Goal: Information Seeking & Learning: Find specific page/section

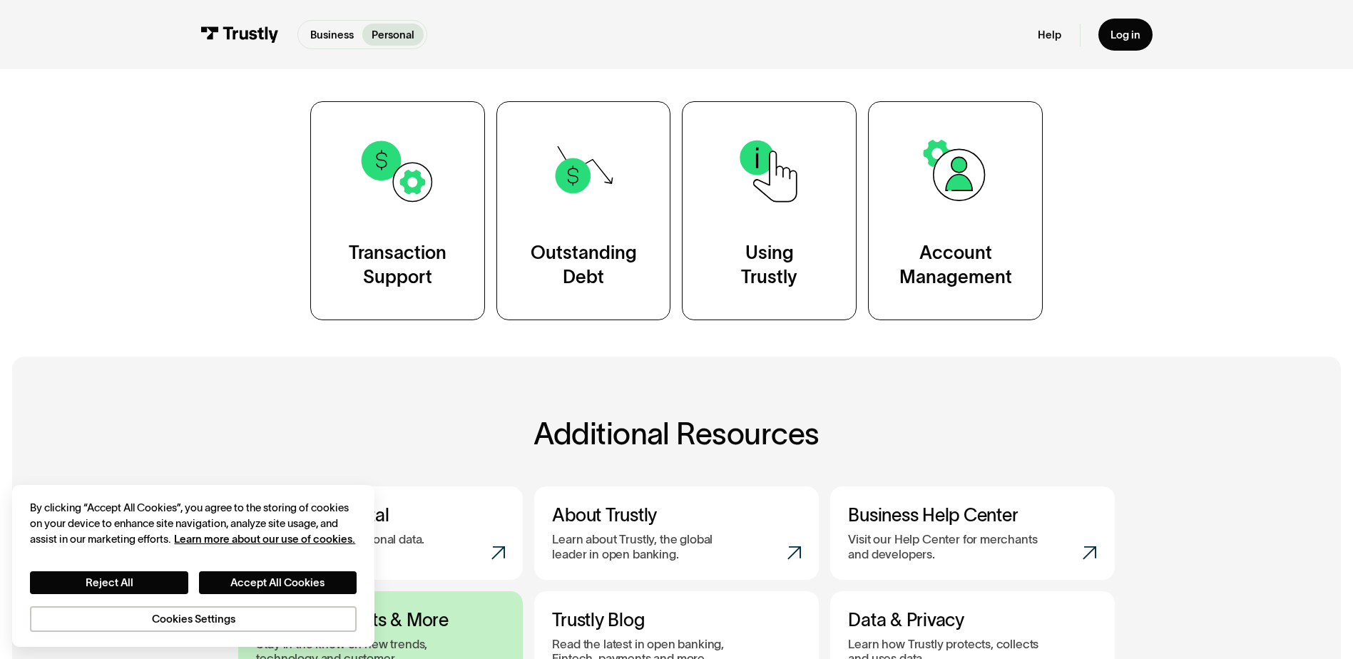
scroll to position [499, 0]
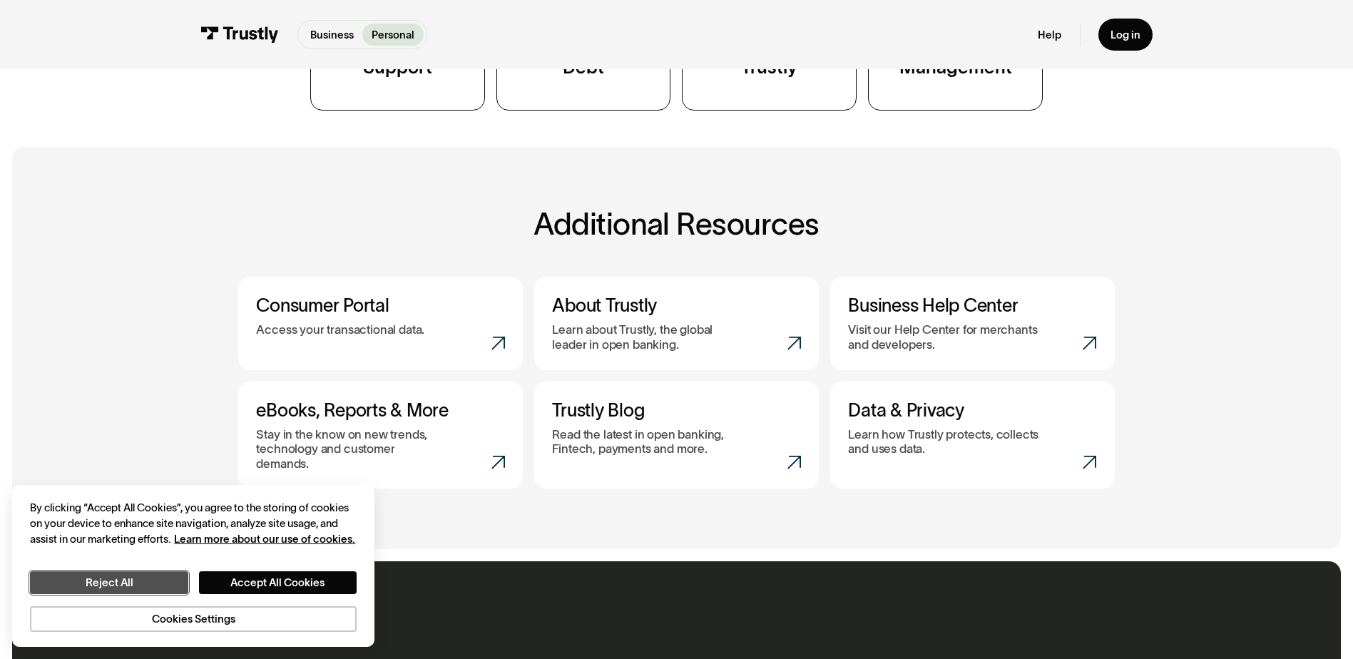
click at [150, 578] on button "Reject All" at bounding box center [109, 582] width 158 height 23
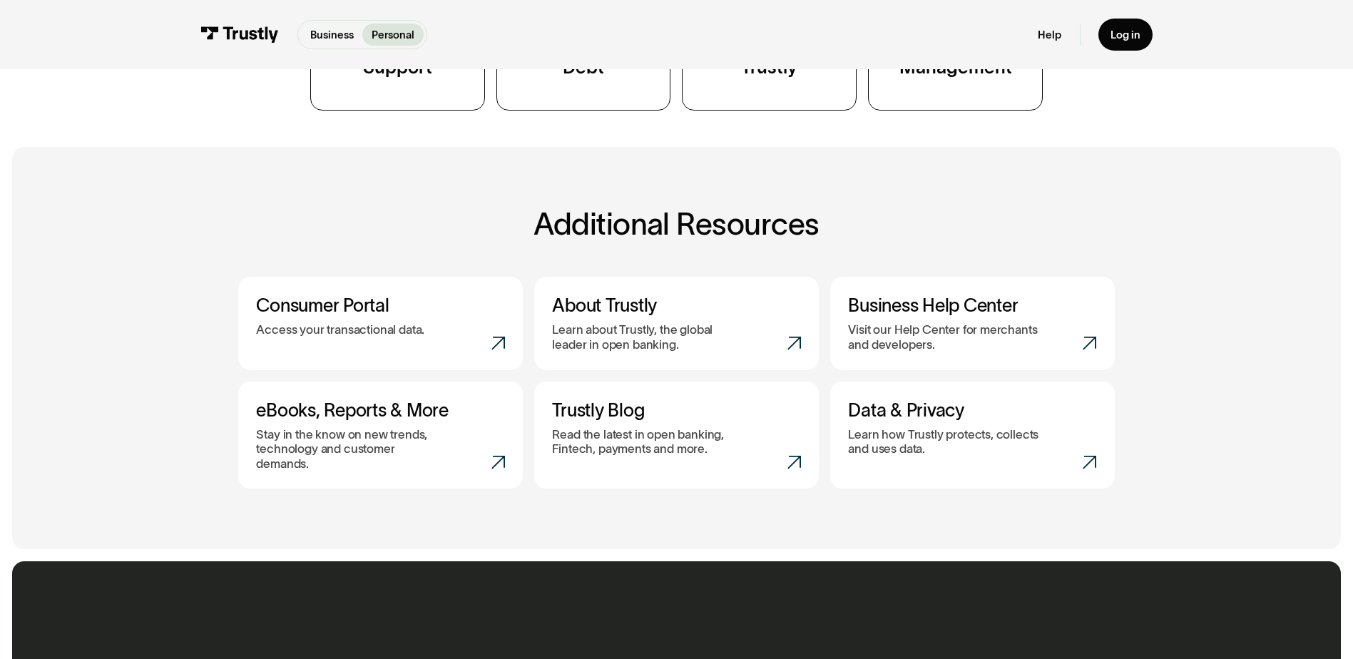
click at [150, 578] on body "Business Personal Business Personal Help Log in Business Personal Help Log in P…" at bounding box center [676, 386] width 1353 height 1770
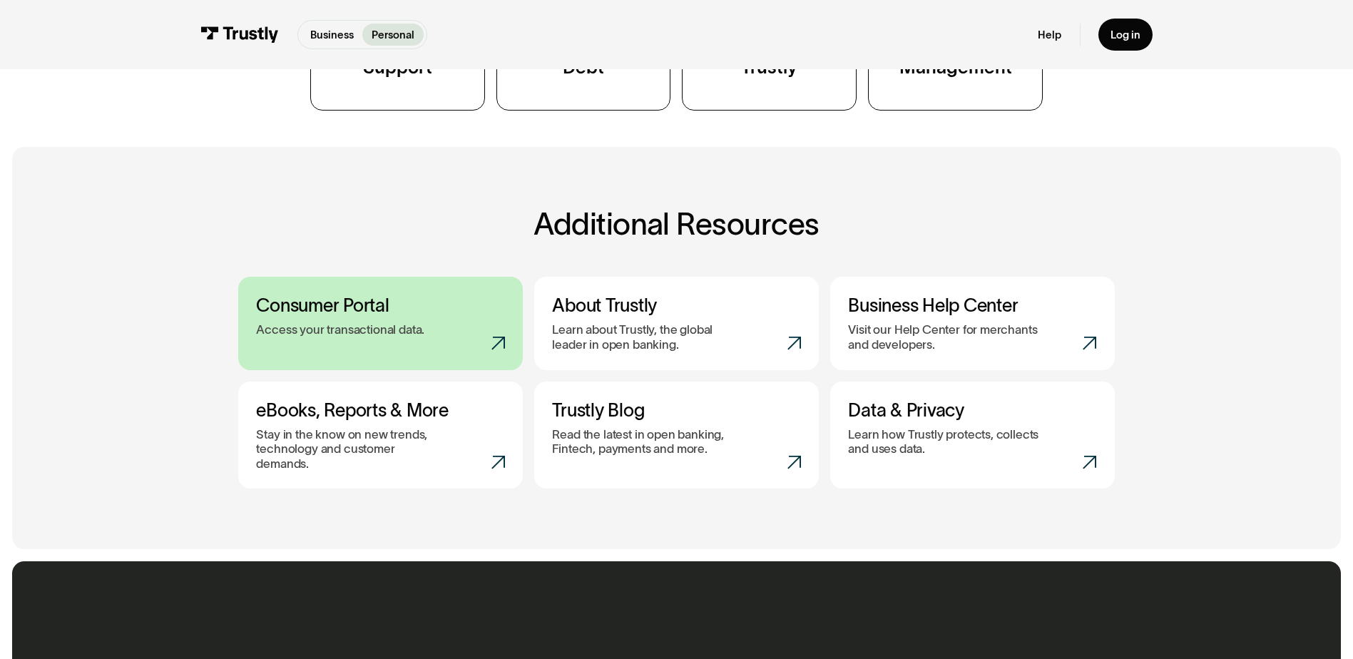
click at [387, 340] on link "Consumer Portal Access your transactional data." at bounding box center [380, 323] width 285 height 93
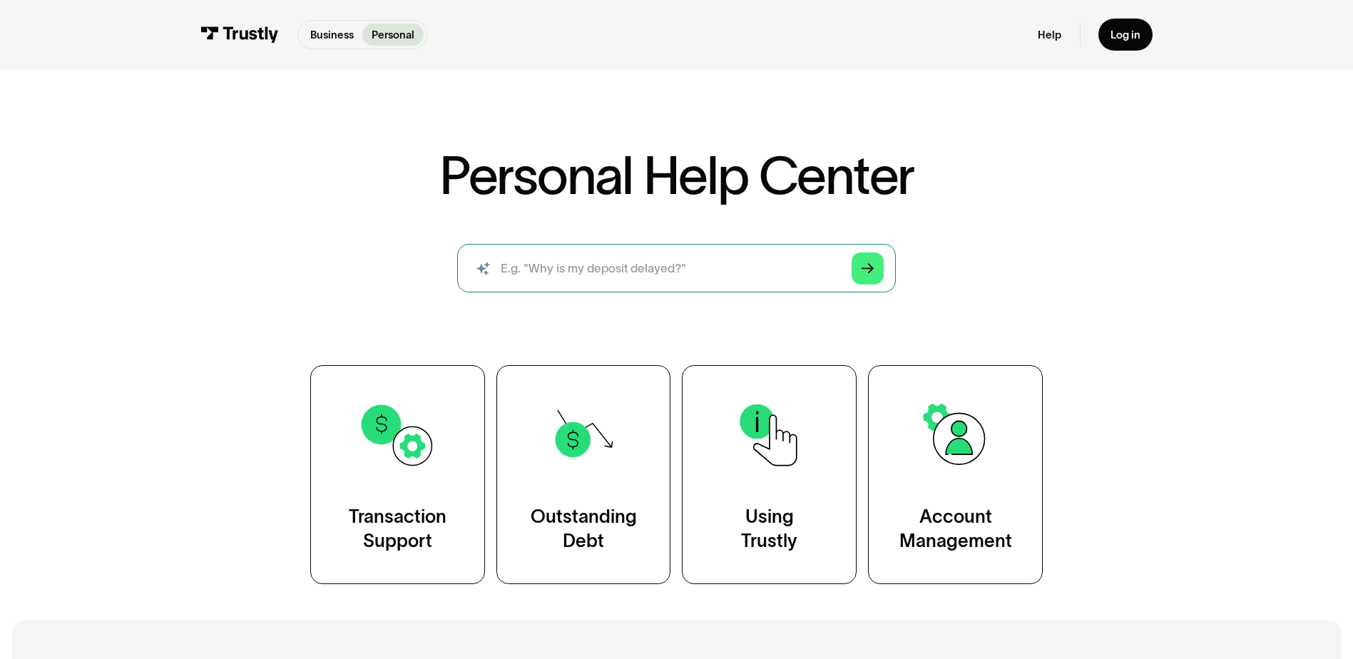
scroll to position [0, 0]
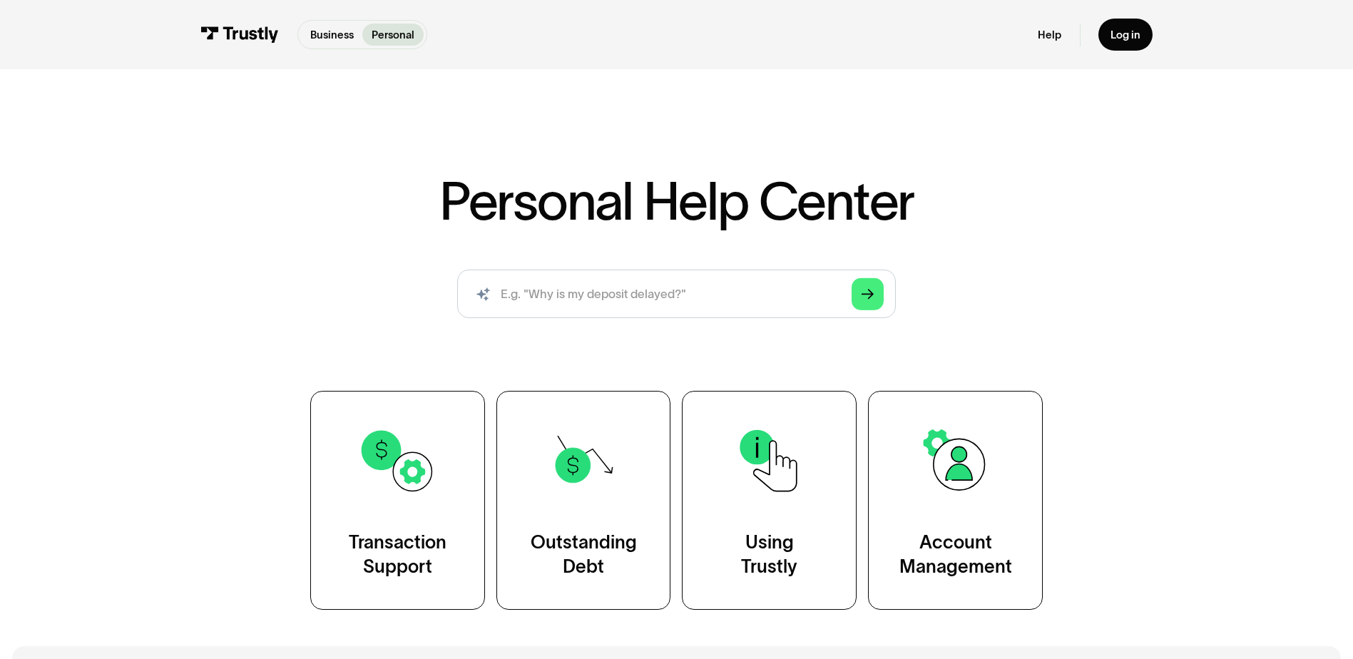
click at [229, 35] on img at bounding box center [239, 34] width 78 height 16
click at [280, 313] on div "AI-powered search ( 1 / 4 ) Type your question and our smart search will find y…" at bounding box center [676, 300] width 877 height 61
